Goal: Subscribe to service/newsletter

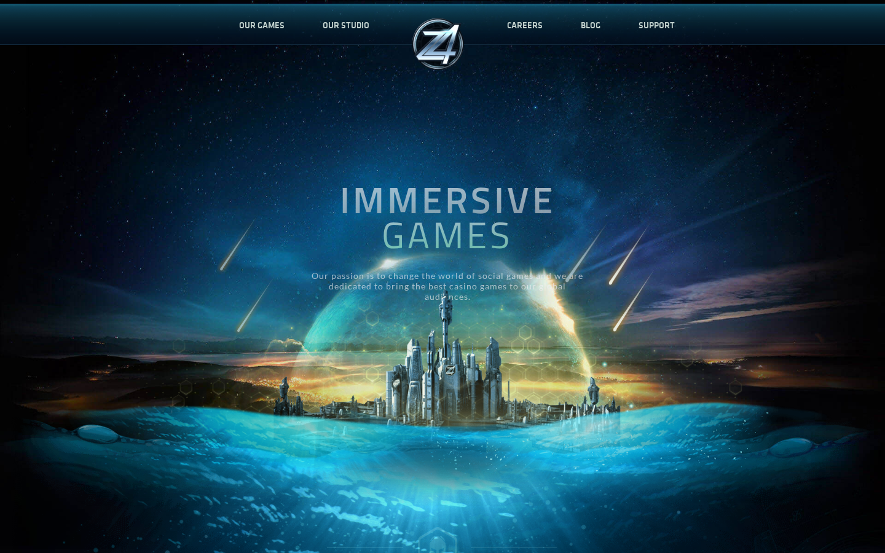
type input "YOUR EMAIL"
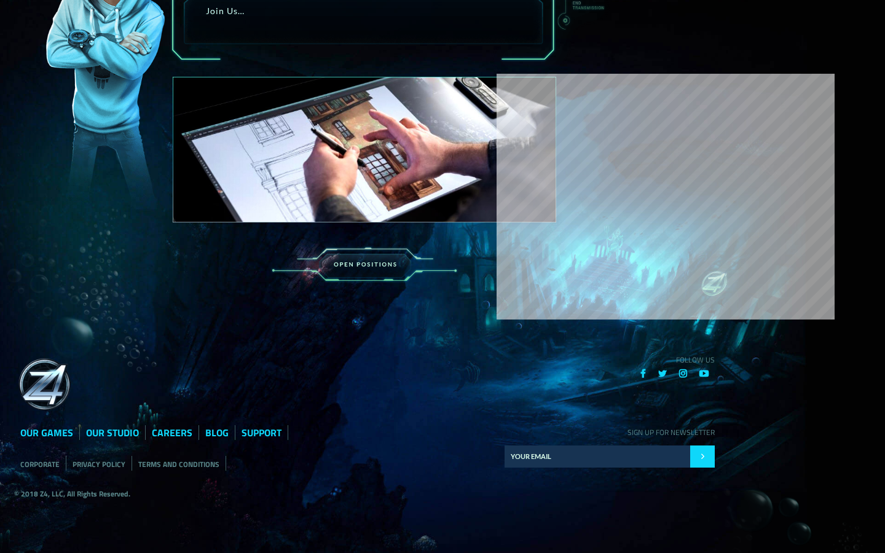
click at [596, 456] on input "YOUR EMAIL" at bounding box center [597, 456] width 186 height 22
type input "kaya.mitchell43"
click at [596, 456] on input "text" at bounding box center [597, 456] width 186 height 22
type input "[EMAIL_ADDRESS][DOMAIN_NAME]"
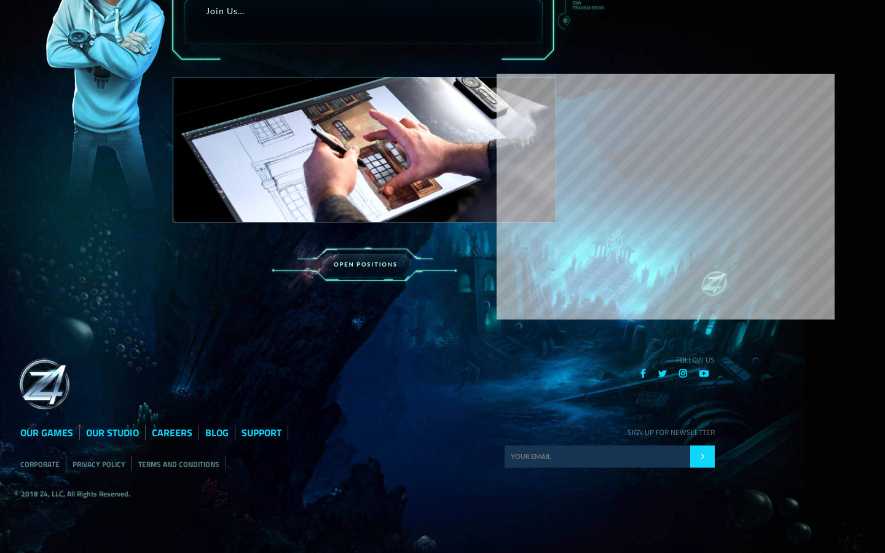
click at [596, 456] on input "text" at bounding box center [597, 456] width 186 height 22
type input "[EMAIL_ADDRESS][DOMAIN_NAME]"
click at [596, 456] on input "text" at bounding box center [597, 456] width 186 height 22
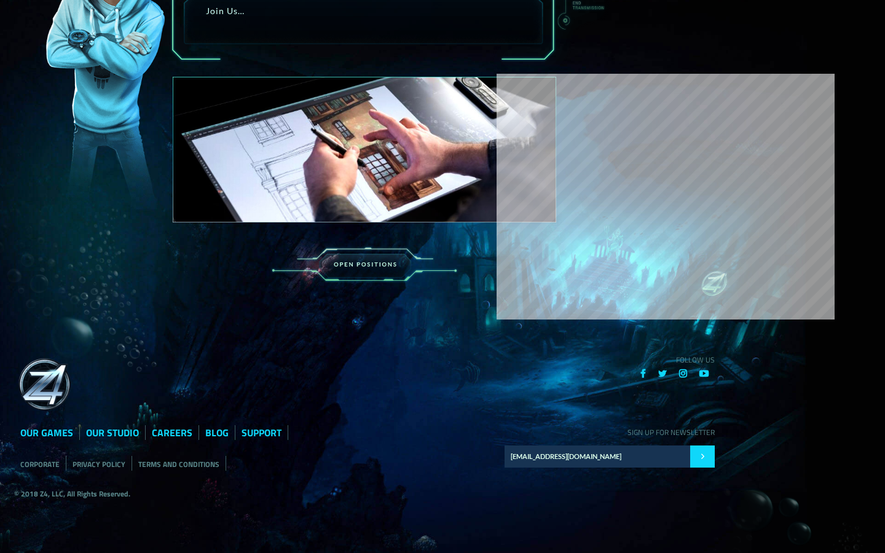
type input "[EMAIL_ADDRESS][DOMAIN_NAME]"
click at [596, 456] on input "text" at bounding box center [597, 456] width 186 height 22
type input "[EMAIL_ADDRESS][DOMAIN_NAME]"
click at [596, 456] on input "text" at bounding box center [597, 456] width 186 height 22
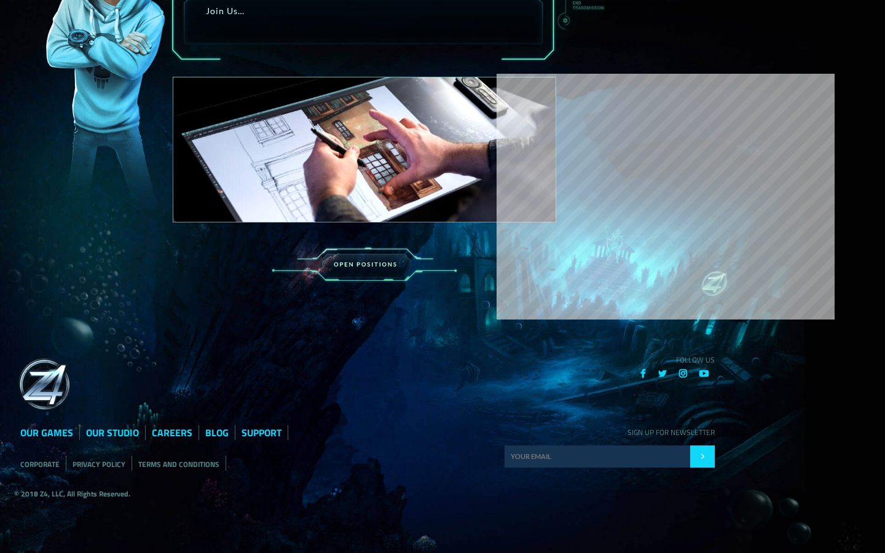
click at [596, 456] on input "text" at bounding box center [597, 456] width 186 height 22
type input "AI"
click at [596, 456] on input "text" at bounding box center [597, 456] width 186 height 22
type input "[EMAIL_ADDRESS][DOMAIN_NAME]"
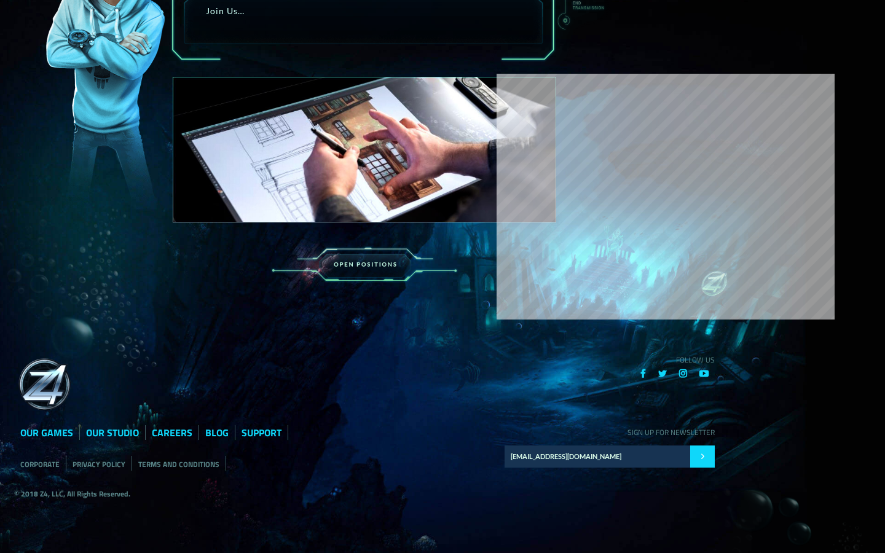
click input "submit" at bounding box center [702, 456] width 25 height 22
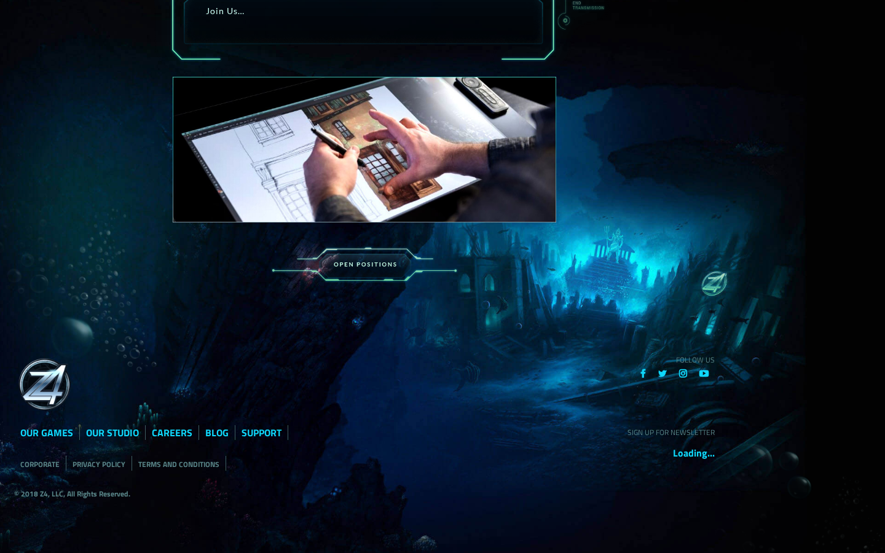
scroll to position [1025, 0]
